Goal: Information Seeking & Learning: Check status

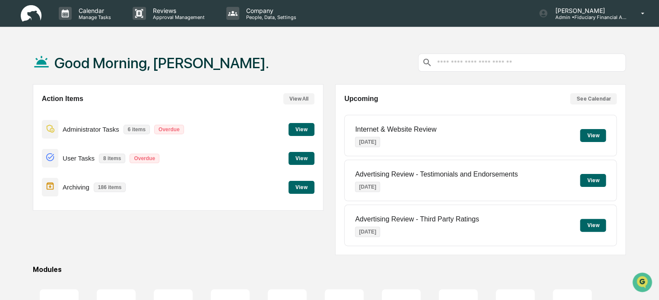
drag, startPoint x: 163, startPoint y: 36, endPoint x: 173, endPoint y: 25, distance: 14.7
click at [164, 36] on div "Calendar Manage Tasks Reviews Approval Management Company People, Data, Setting…" at bounding box center [329, 209] width 659 height 418
click at [173, 25] on div "Reviews Approval Management" at bounding box center [172, 13] width 93 height 27
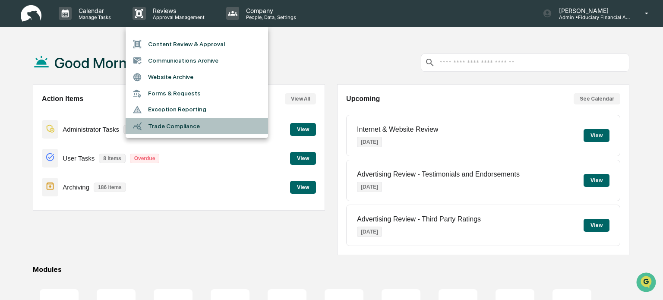
click at [169, 127] on li "Trade Compliance" at bounding box center [197, 126] width 142 height 16
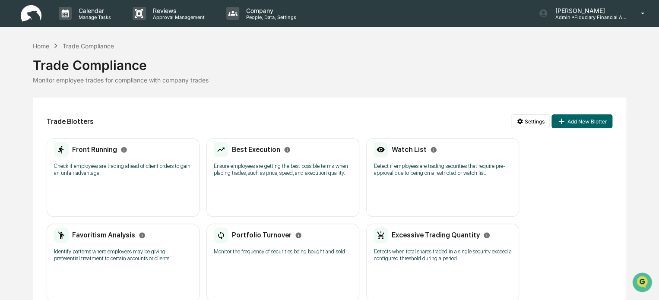
click at [159, 153] on div "Front Running" at bounding box center [123, 150] width 138 height 16
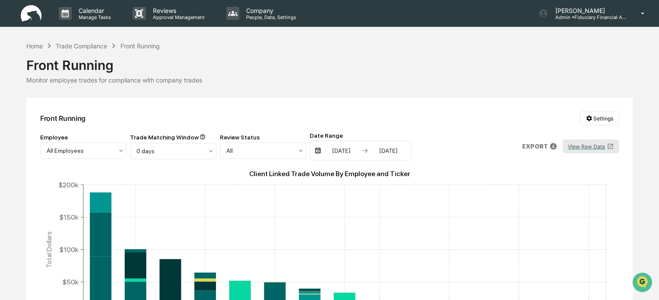
click at [575, 145] on button "View Raw Data" at bounding box center [590, 146] width 56 height 14
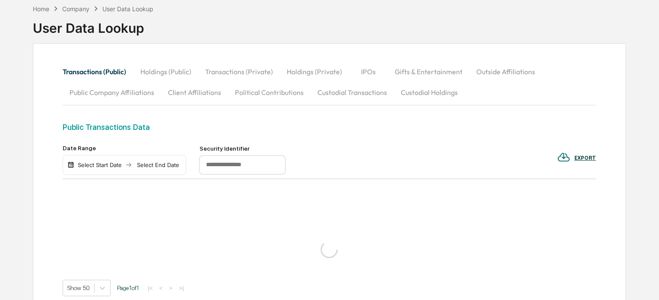
scroll to position [43, 0]
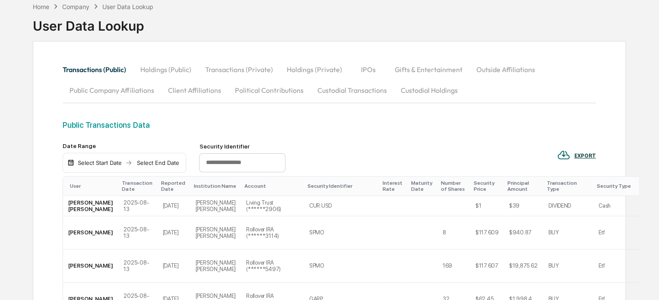
click at [356, 82] on button "Custodial Transactions" at bounding box center [351, 90] width 83 height 21
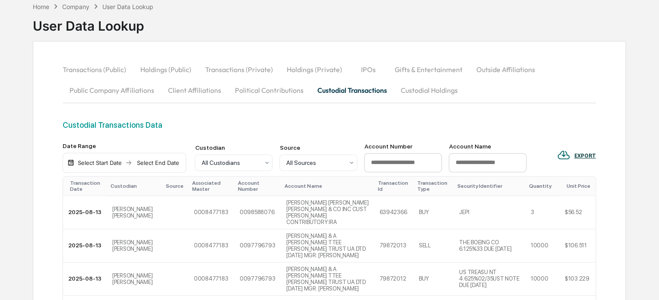
scroll to position [0, 0]
click at [467, 167] on input at bounding box center [487, 162] width 78 height 19
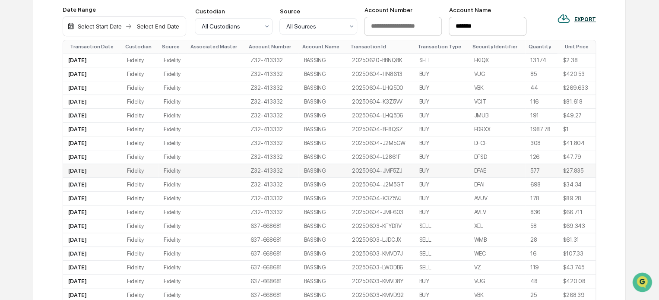
scroll to position [129, 0]
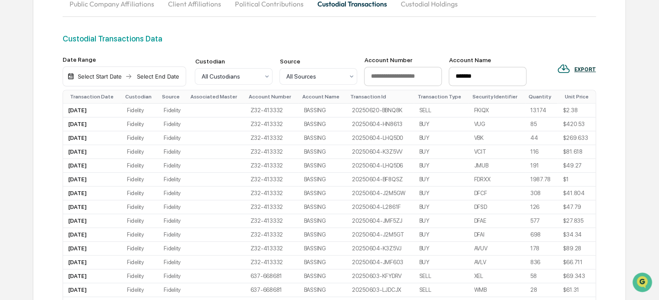
type input "*******"
click at [237, 81] on div "All Custodians" at bounding box center [230, 76] width 66 height 12
click at [93, 73] on div "Select Start Date" at bounding box center [99, 76] width 47 height 7
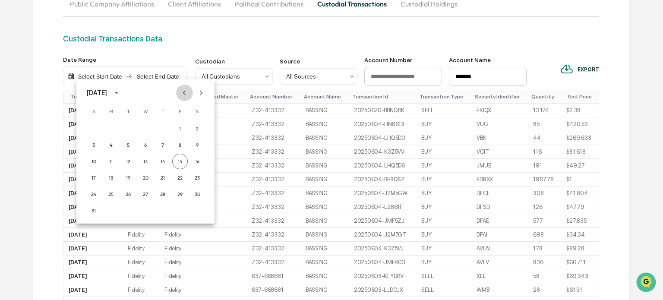
click at [180, 95] on icon "Previous month" at bounding box center [184, 92] width 9 height 9
click at [126, 130] on button "3" at bounding box center [128, 129] width 16 height 16
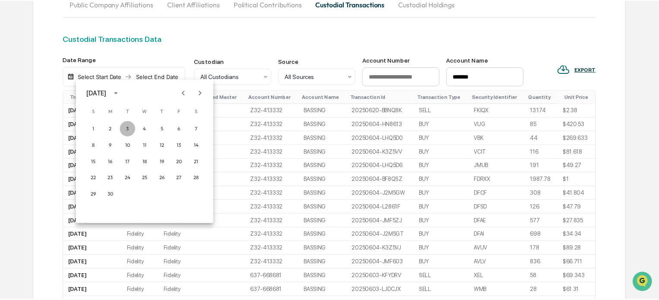
scroll to position [108, 0]
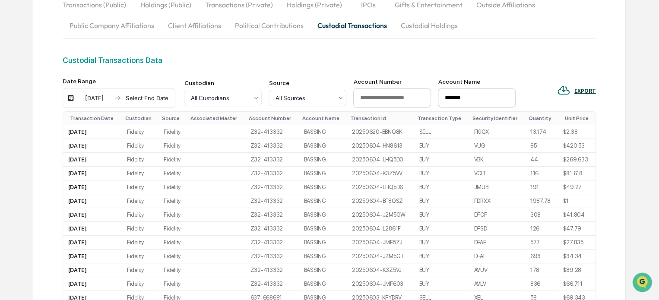
click at [154, 100] on div "Select End Date" at bounding box center [146, 98] width 47 height 7
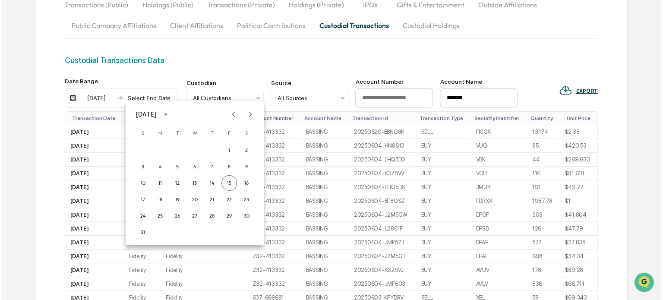
scroll to position [108, 0]
click at [234, 117] on icon "Previous month" at bounding box center [231, 114] width 9 height 9
click at [223, 111] on div at bounding box center [239, 114] width 33 height 16
click at [209, 145] on button "3" at bounding box center [210, 150] width 16 height 16
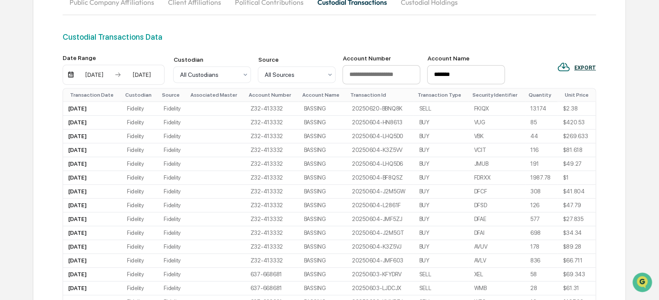
scroll to position [151, 0]
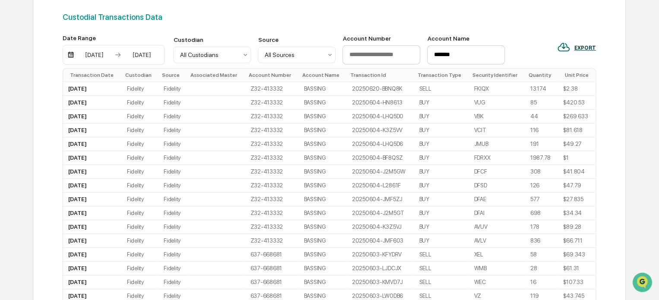
click at [532, 22] on div "Custodial Transactions Data" at bounding box center [329, 24] width 533 height 22
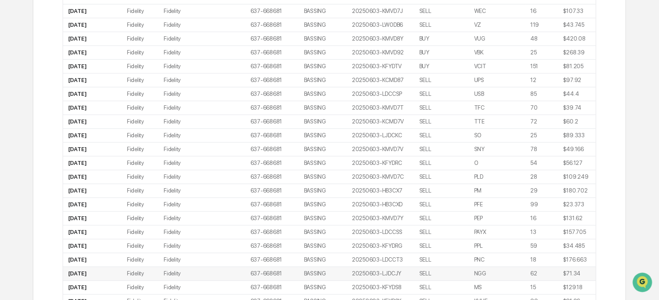
scroll to position [422, 0]
drag, startPoint x: 278, startPoint y: 205, endPoint x: 248, endPoint y: 205, distance: 30.6
click at [248, 205] on td "637-668681" at bounding box center [272, 205] width 54 height 14
copy td "637-668681"
